Goal: Task Accomplishment & Management: Complete application form

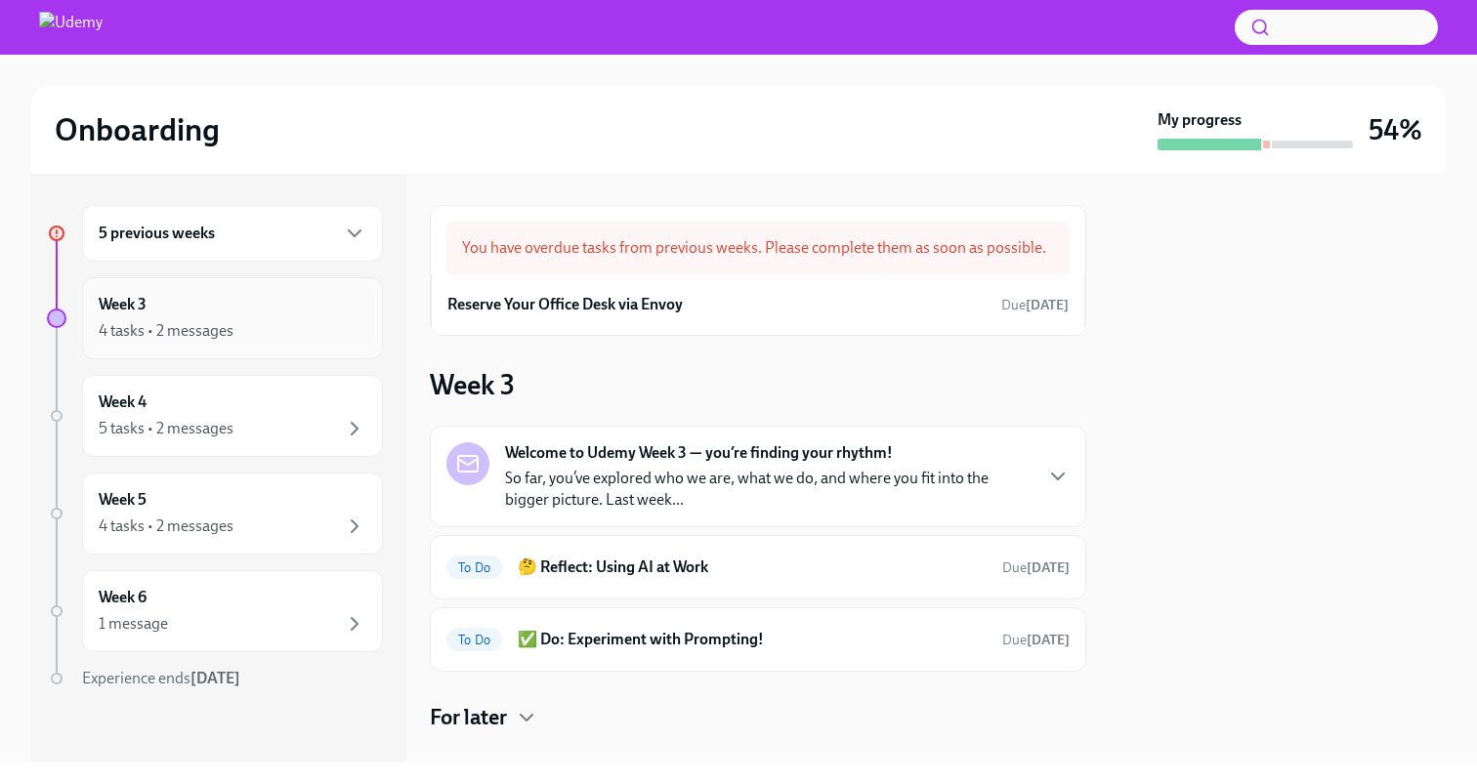
click at [229, 334] on div "4 tasks • 2 messages" at bounding box center [166, 330] width 135 height 21
click at [620, 238] on div "You have overdue tasks from previous weeks. Please complete them as soon as pos…" at bounding box center [757, 248] width 623 height 53
click at [655, 267] on div "You have overdue tasks from previous weeks. Please complete them as soon as pos…" at bounding box center [757, 248] width 623 height 53
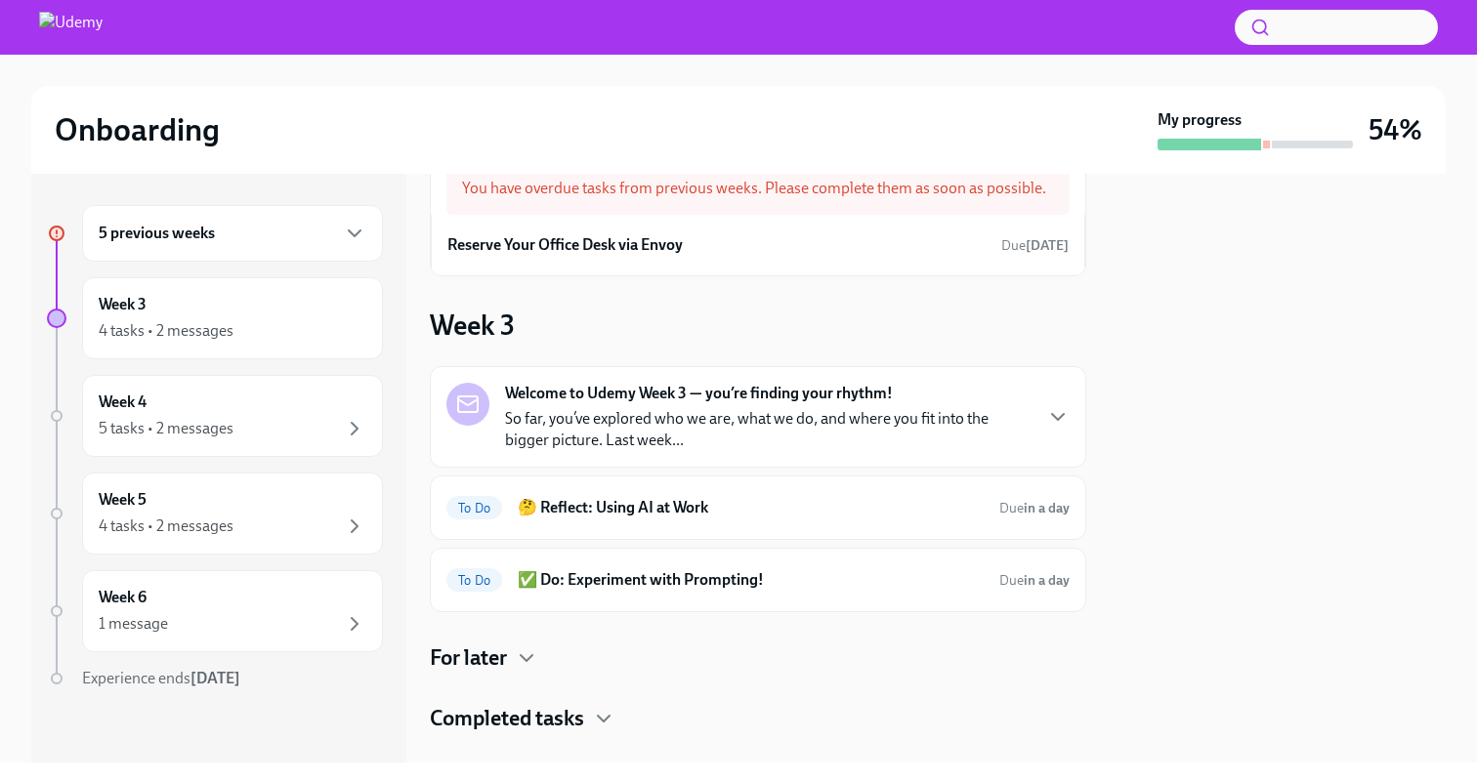
scroll to position [93, 0]
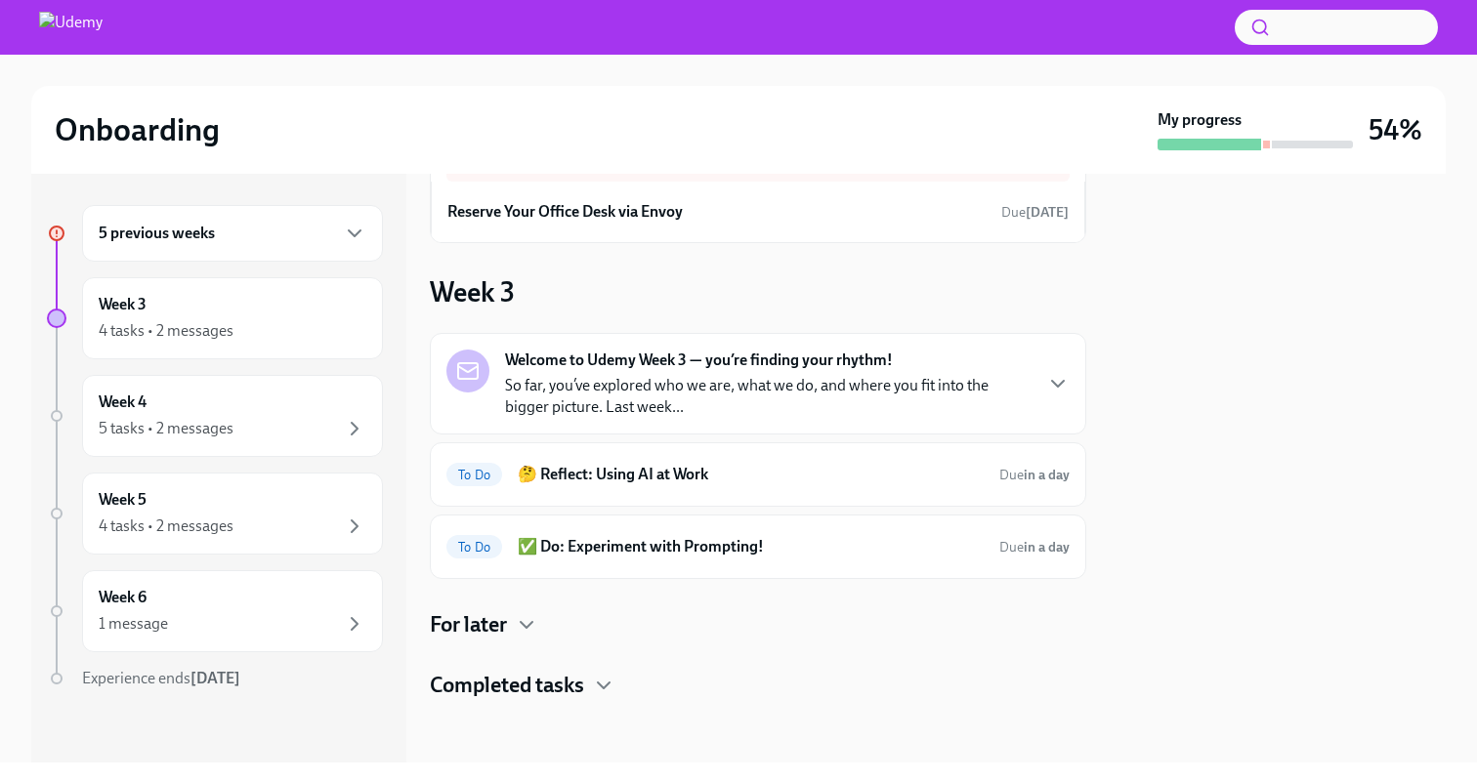
click at [1091, 380] on div "5 previous weeks Week 3 4 tasks • 2 messages Week 4 5 tasks • 2 messages Week 5…" at bounding box center [738, 468] width 1414 height 589
click at [1036, 383] on div "Welcome to Udemy Week 3 — you’re finding your rhythm! So far, you’ve explored w…" at bounding box center [757, 384] width 623 height 68
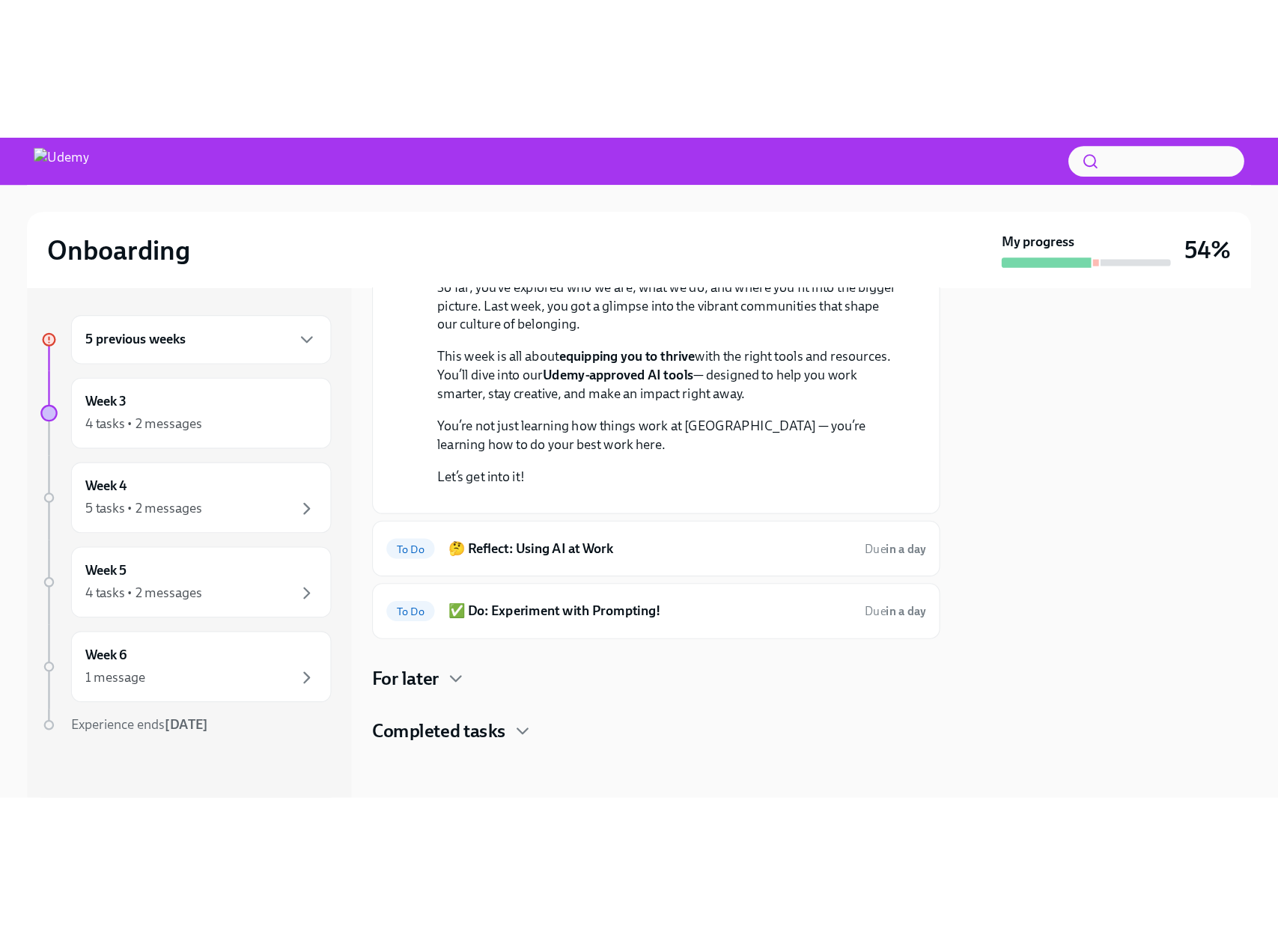
scroll to position [433, 0]
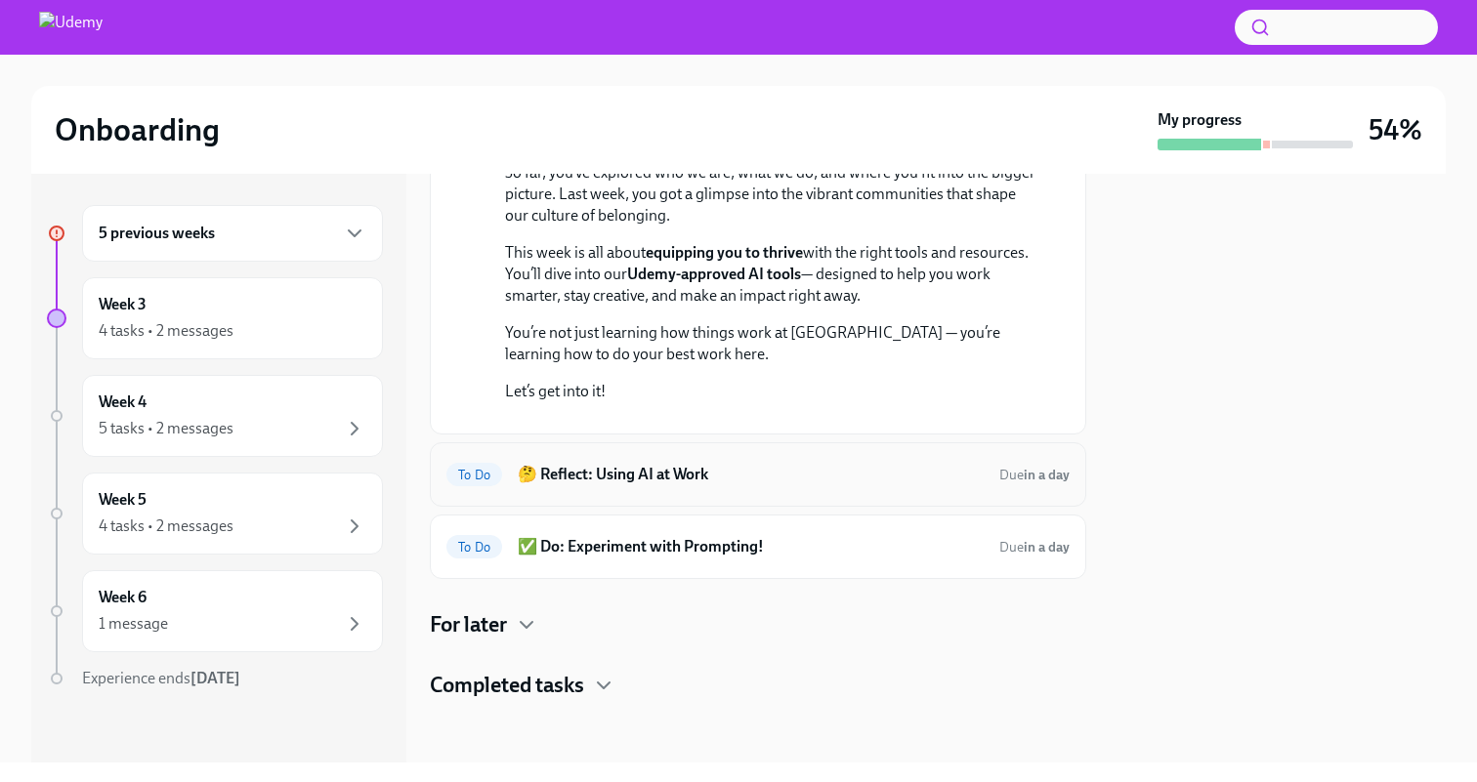
click at [854, 468] on h6 "🤔 Reflect: Using AI at Work" at bounding box center [751, 474] width 466 height 21
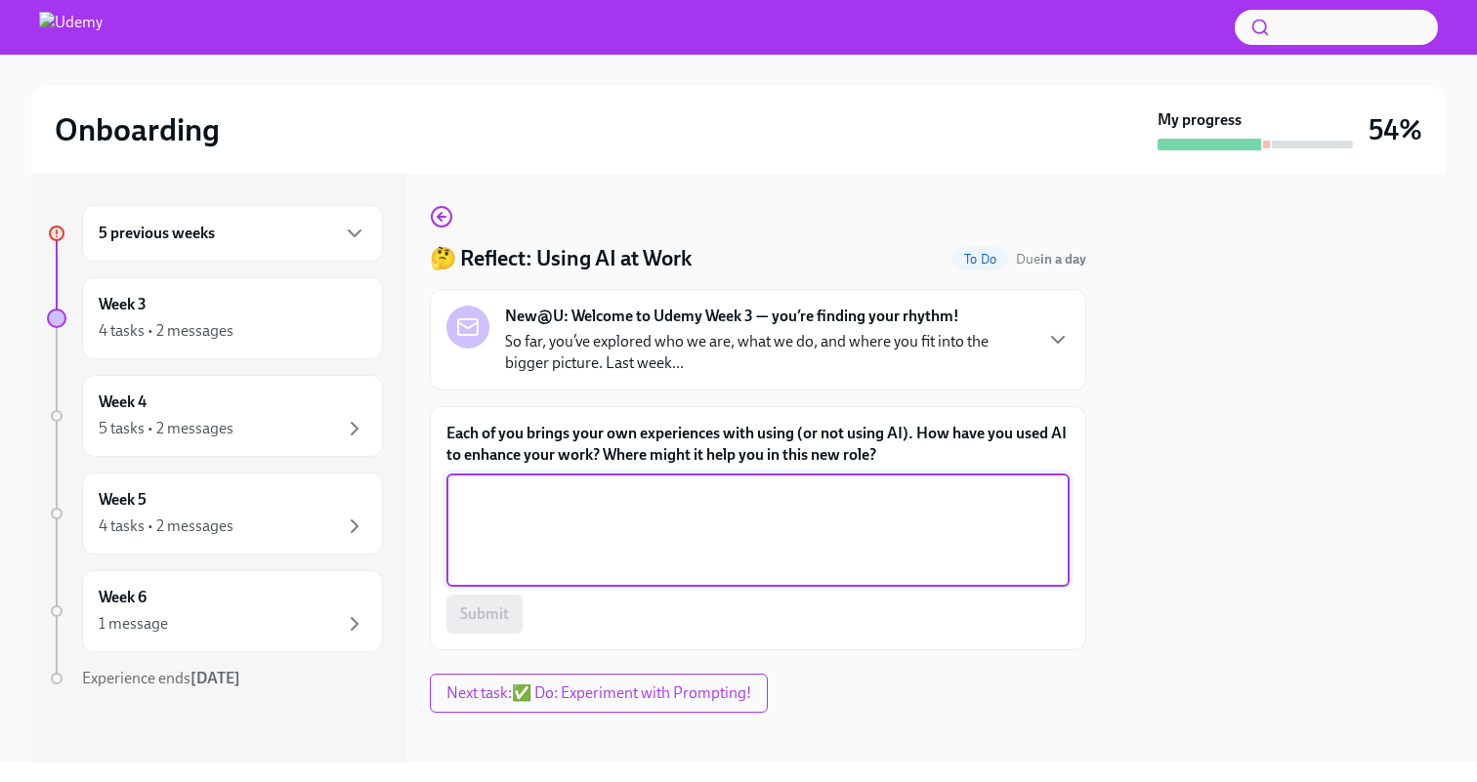
click at [765, 502] on textarea "Each of you brings your own experiences with using (or not using AI). How have …" at bounding box center [758, 530] width 600 height 94
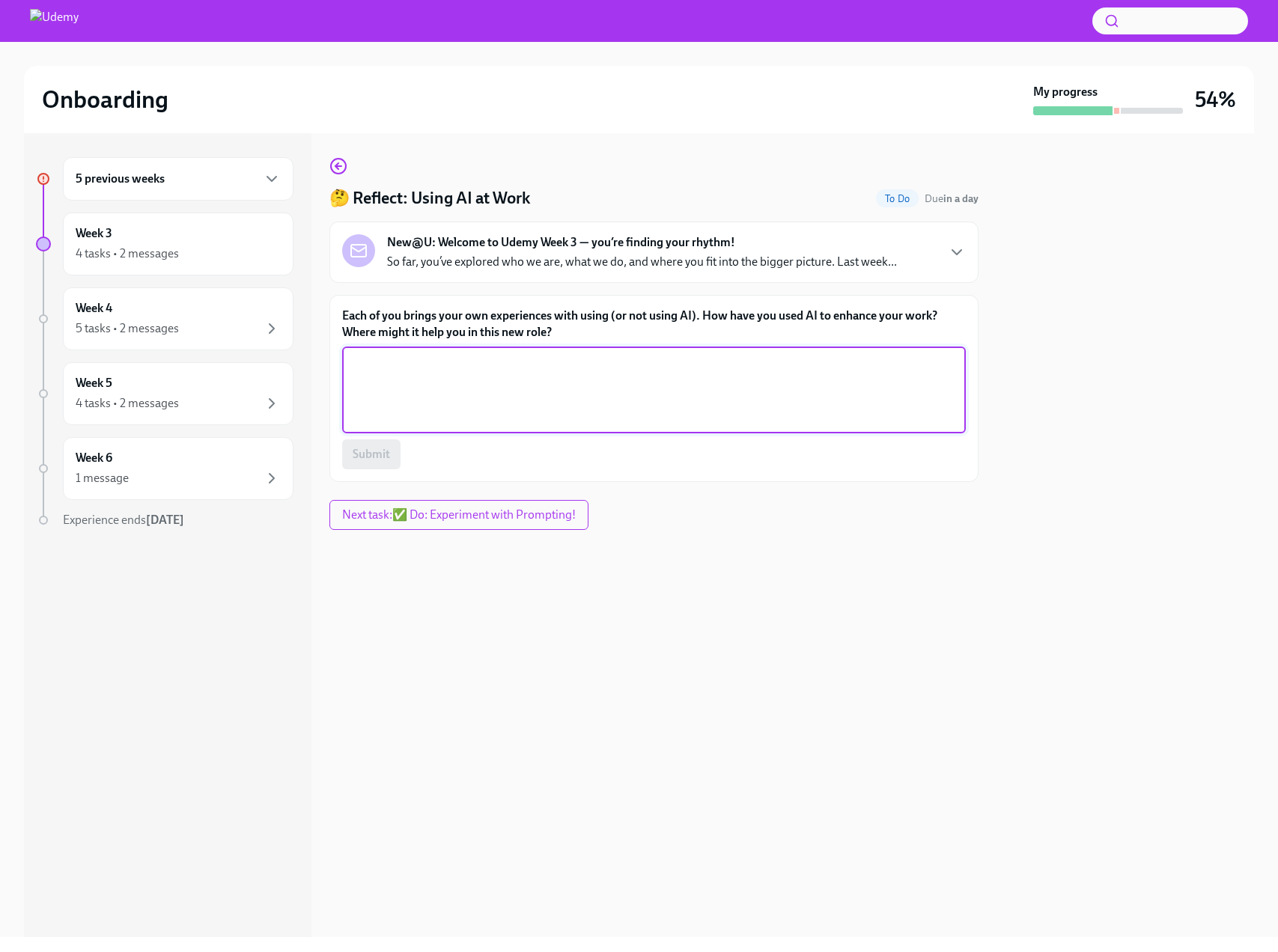
click at [319, 101] on div "Onboarding" at bounding box center [534, 99] width 985 height 30
